Goal: Transaction & Acquisition: Purchase product/service

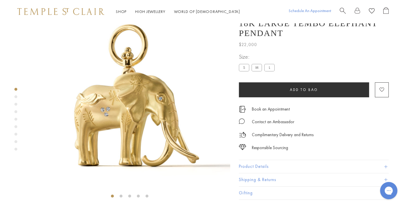
scroll to position [23, 0]
click at [340, 11] on span "Search" at bounding box center [342, 10] width 6 height 6
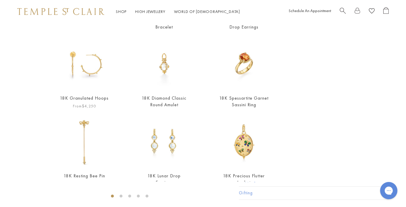
scroll to position [119, 0]
type input "**********"
click at [91, 82] on img at bounding box center [84, 63] width 51 height 51
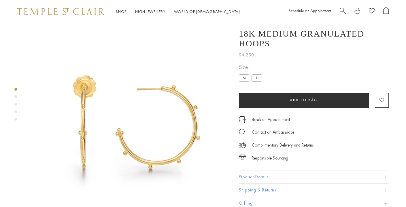
click at [260, 74] on label "L" at bounding box center [256, 77] width 10 height 7
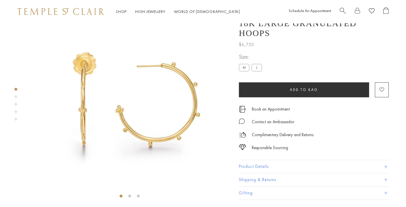
click at [258, 71] on label "L" at bounding box center [256, 67] width 10 height 7
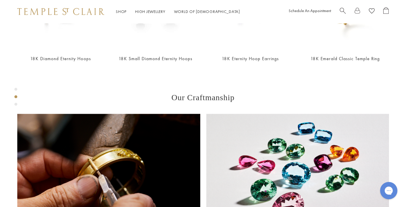
scroll to position [296, 0]
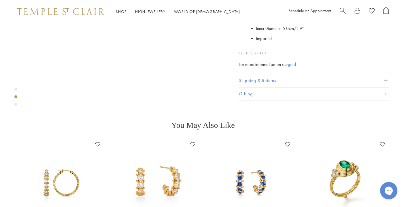
scroll to position [202, 0]
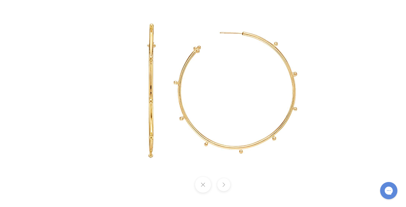
click at [201, 187] on button at bounding box center [203, 185] width 16 height 16
